Goal: Transaction & Acquisition: Purchase product/service

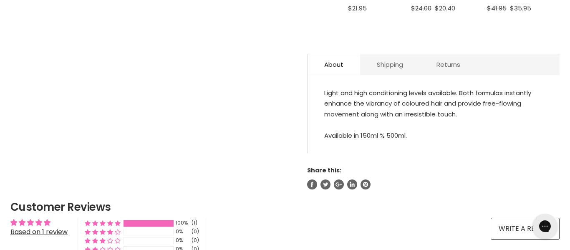
scroll to position [422, 0]
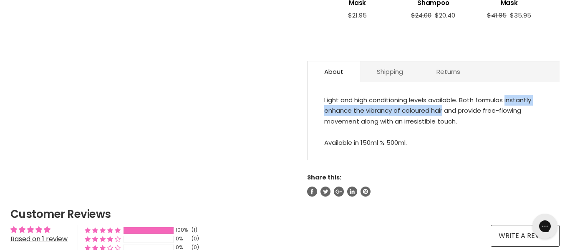
drag, startPoint x: 443, startPoint y: 109, endPoint x: 507, endPoint y: 103, distance: 64.1
click at [507, 103] on div "Light and high conditioning levels available. Both formulas instantly enhance t…" at bounding box center [433, 121] width 219 height 53
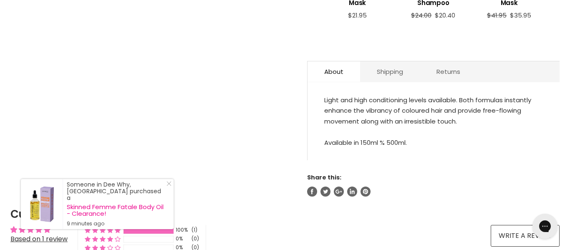
click at [444, 104] on div "Light and high conditioning levels available. Both formulas instantly enhance t…" at bounding box center [433, 121] width 219 height 53
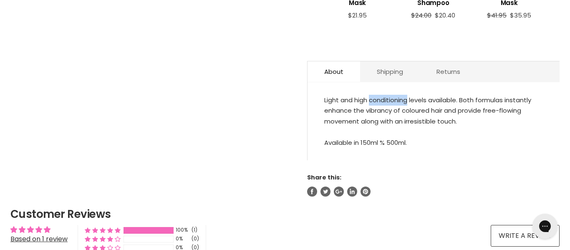
drag, startPoint x: 371, startPoint y: 101, endPoint x: 408, endPoint y: 103, distance: 37.2
click at [408, 103] on div "Light and high conditioning levels available. Both formulas instantly enhance t…" at bounding box center [433, 121] width 219 height 53
copy div "conditioning"
click at [473, 201] on section "Click or scroll to zoom Tap or pinch to zoom" at bounding box center [285, 30] width 570 height 703
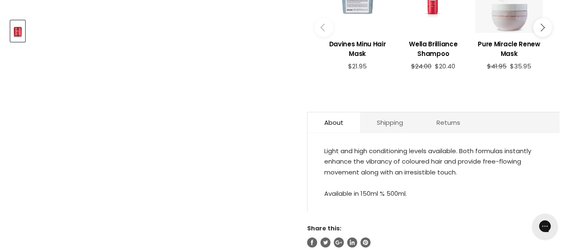
scroll to position [372, 0]
